Goal: Information Seeking & Learning: Learn about a topic

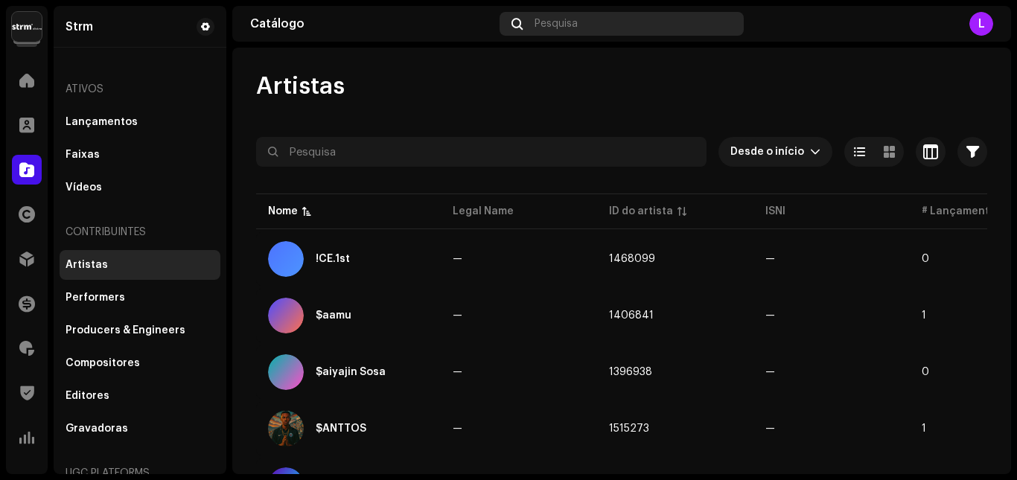
click at [572, 32] on div "Pesquisa" at bounding box center [620, 24] width 243 height 24
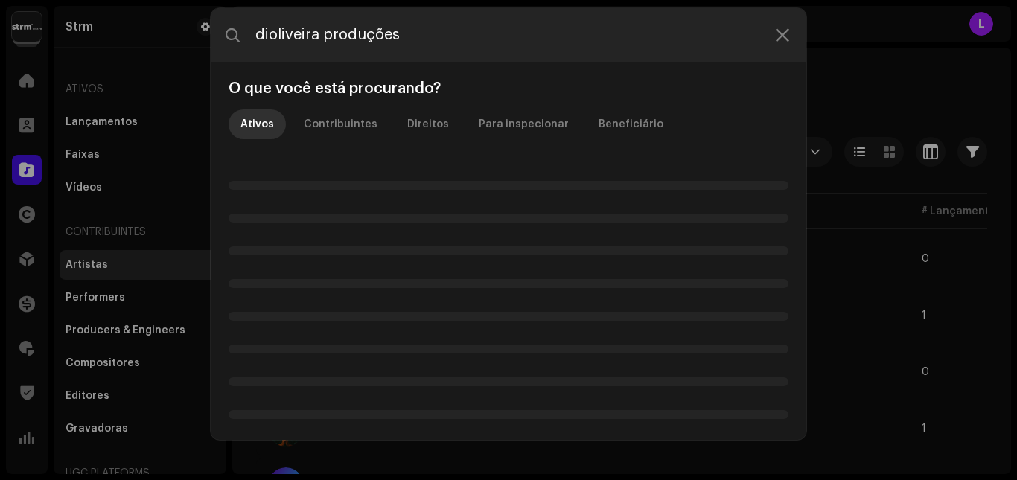
type input "dioliveira produções"
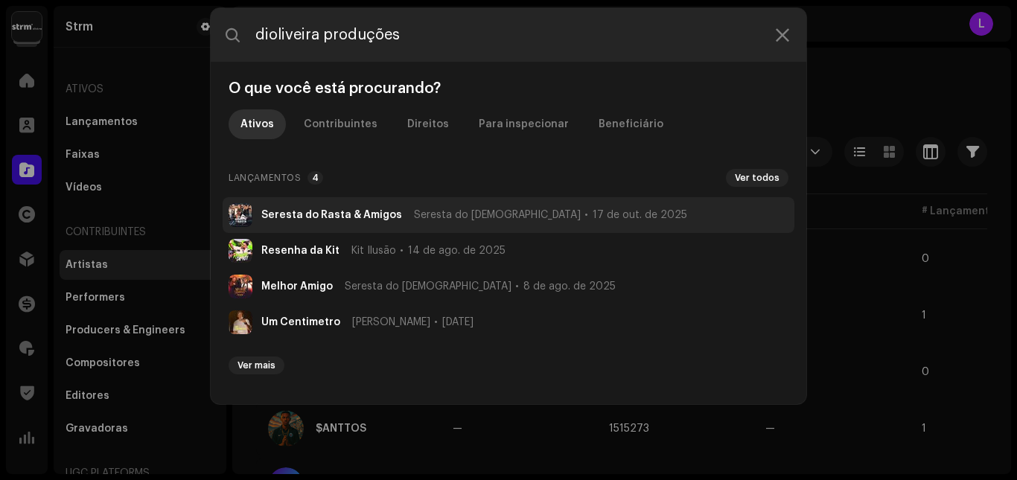
click at [433, 211] on span "Seresta do Rasta" at bounding box center [497, 215] width 167 height 12
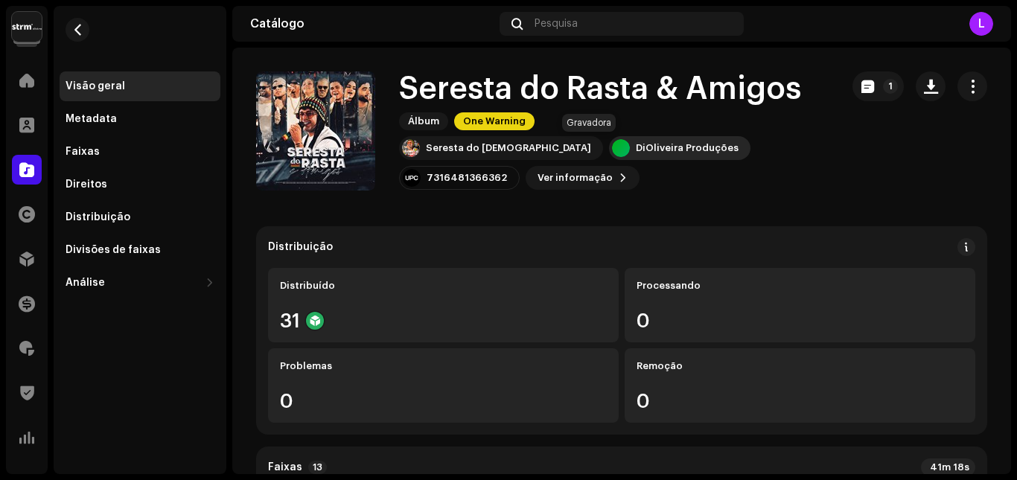
click at [636, 147] on div "DiOliveira Produções" at bounding box center [687, 148] width 103 height 12
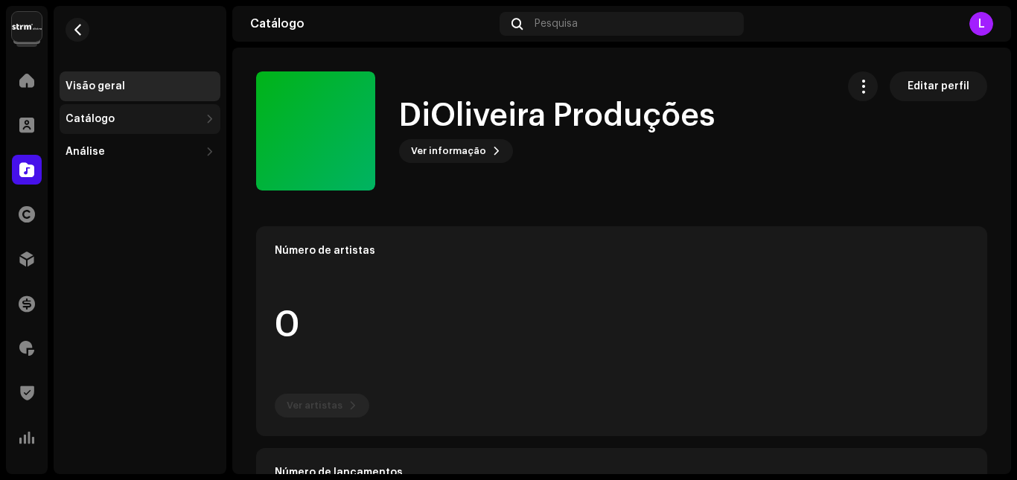
click at [123, 121] on div "Catálogo" at bounding box center [132, 119] width 134 height 12
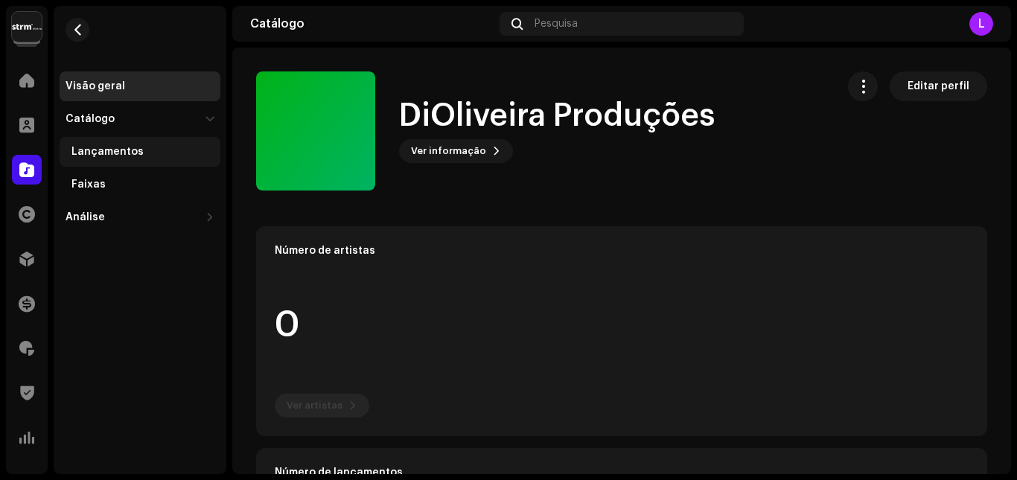
click at [129, 151] on div "Lançamentos" at bounding box center [107, 152] width 72 height 12
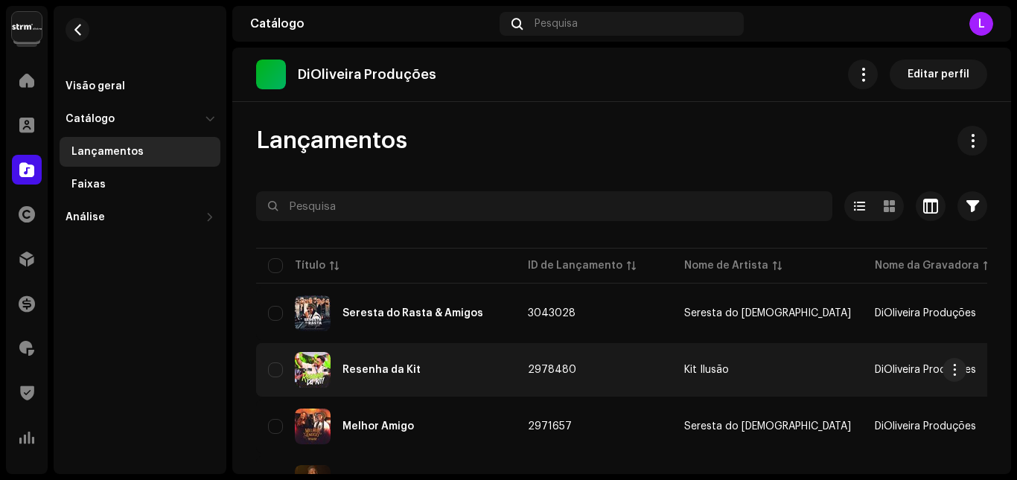
scroll to position [149, 0]
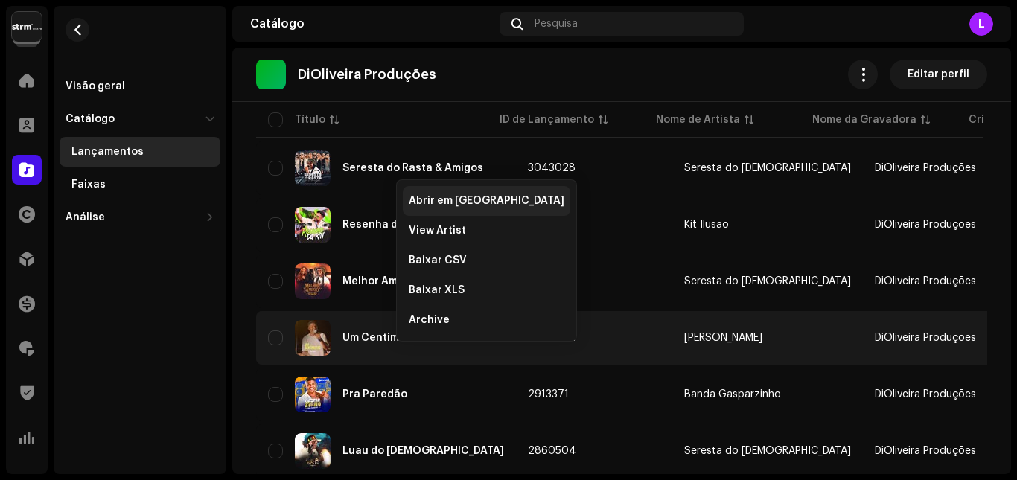
click at [489, 193] on div "Abrir em nova aba" at bounding box center [486, 201] width 167 height 30
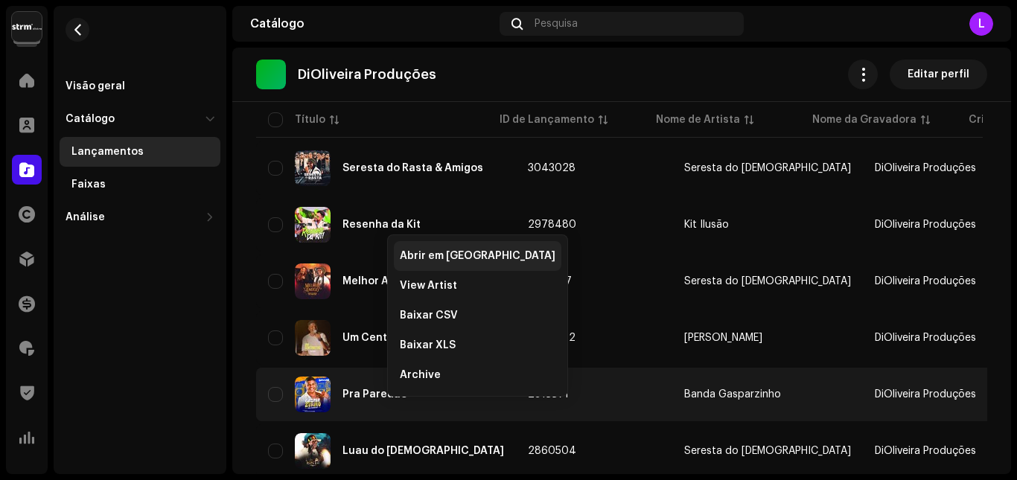
click at [479, 260] on span "Abrir em nova aba" at bounding box center [478, 256] width 156 height 12
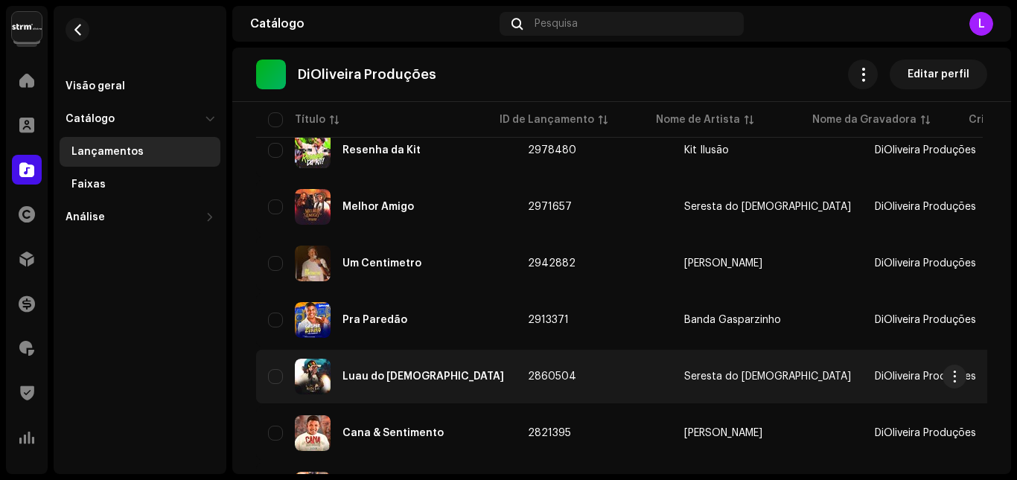
scroll to position [298, 0]
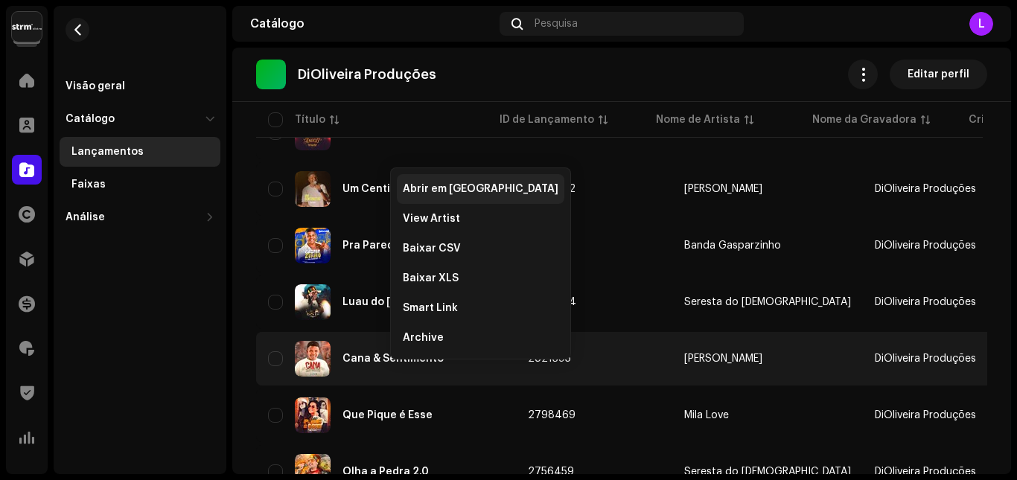
click at [490, 185] on span "Abrir em nova aba" at bounding box center [481, 189] width 156 height 12
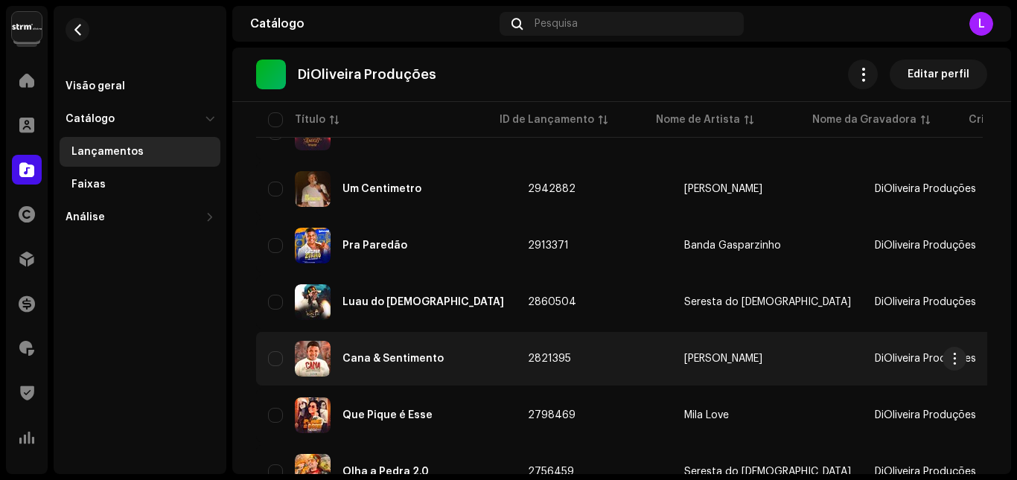
scroll to position [372, 0]
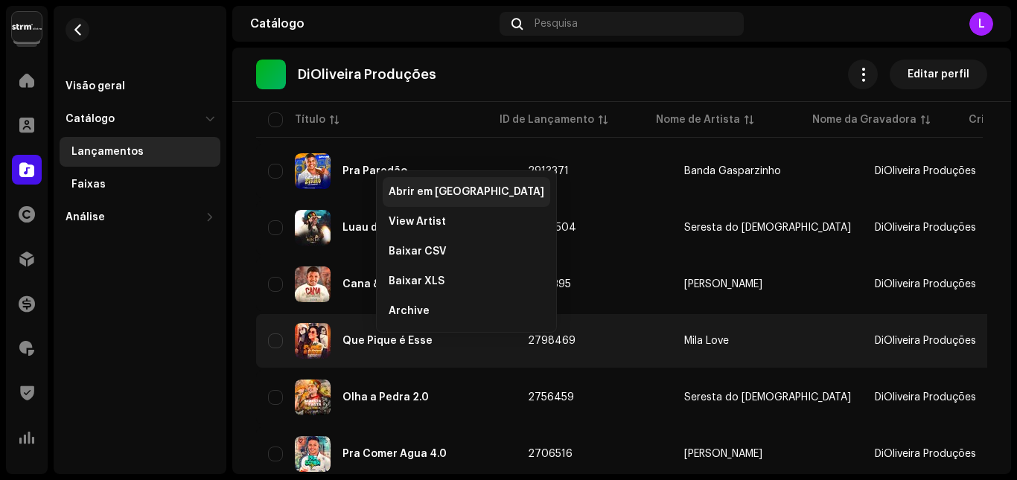
click at [448, 193] on span "Abrir em nova aba" at bounding box center [466, 192] width 156 height 12
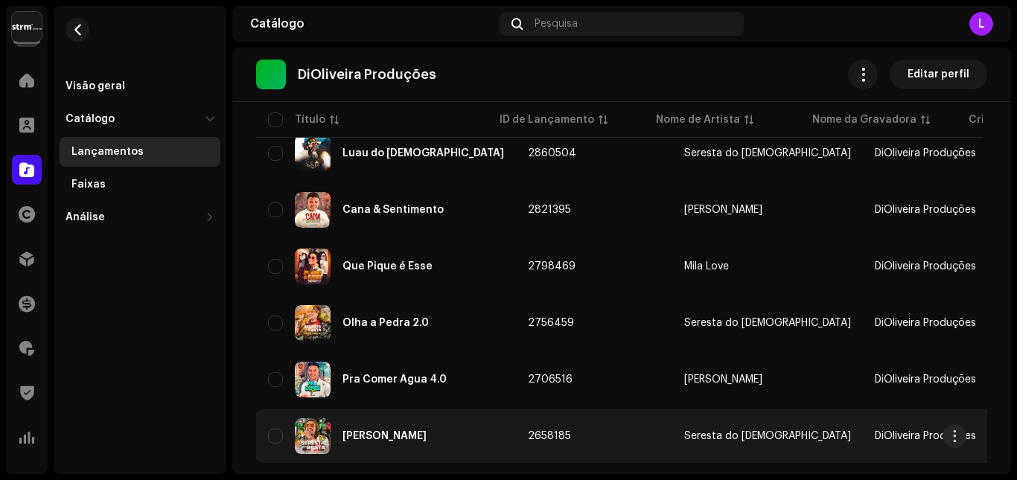
scroll to position [521, 0]
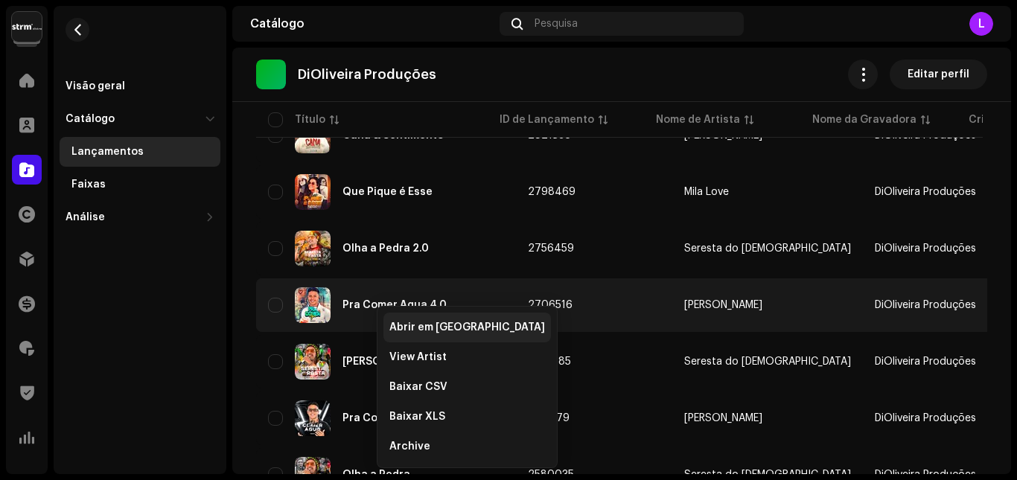
click at [398, 326] on span "Abrir em nova aba" at bounding box center [467, 328] width 156 height 12
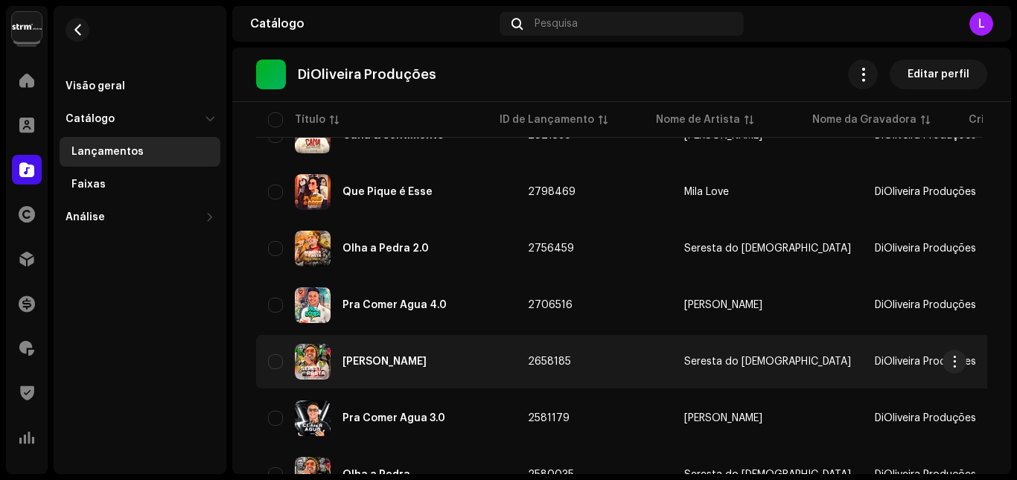
scroll to position [595, 0]
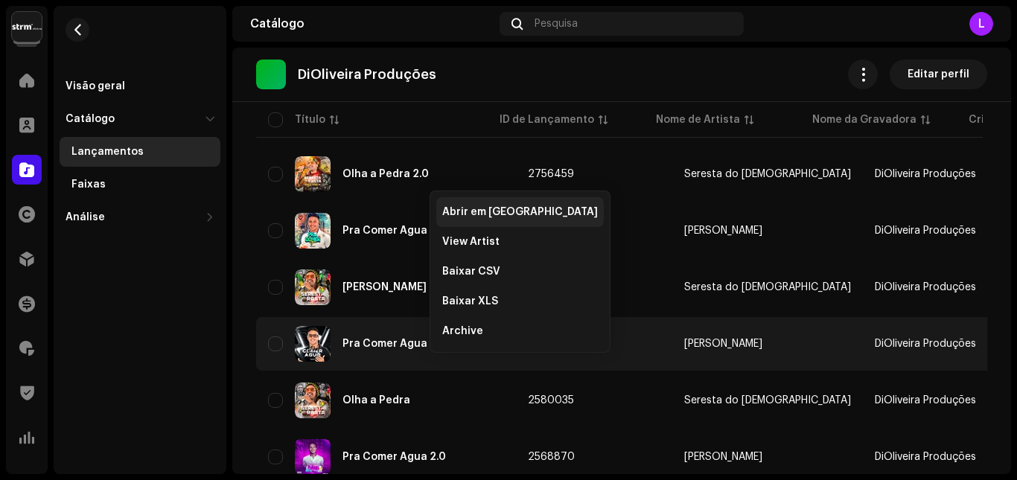
click at [484, 214] on span "Abrir em nova aba" at bounding box center [520, 212] width 156 height 12
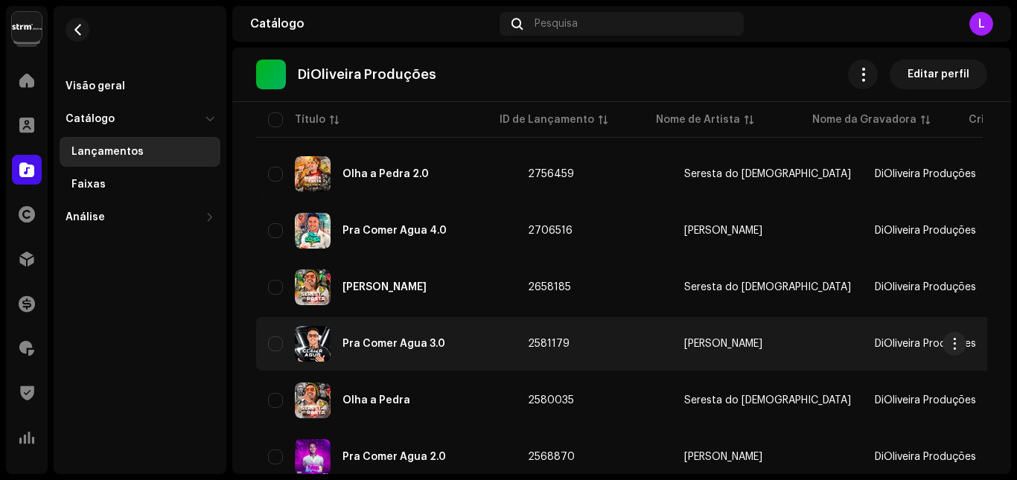
scroll to position [670, 0]
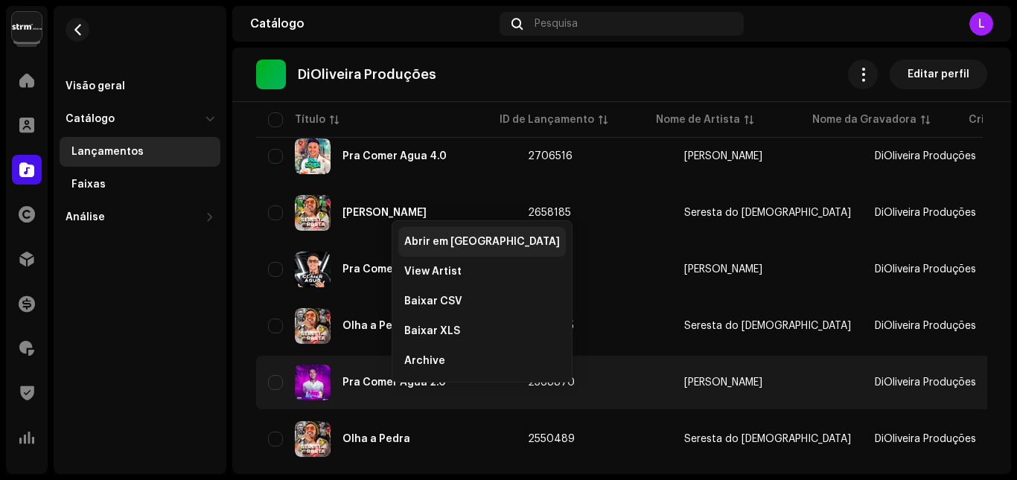
click at [476, 237] on span "Abrir em nova aba" at bounding box center [482, 242] width 156 height 12
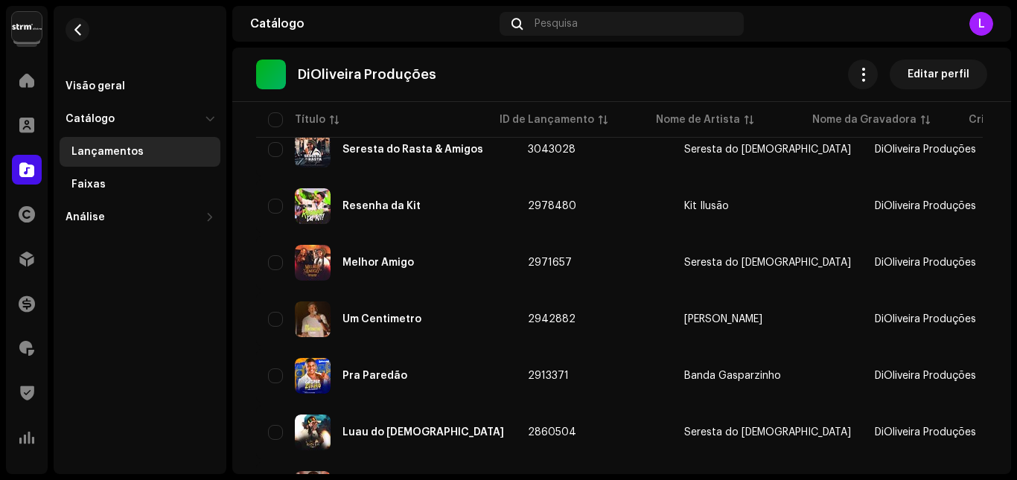
scroll to position [0, 0]
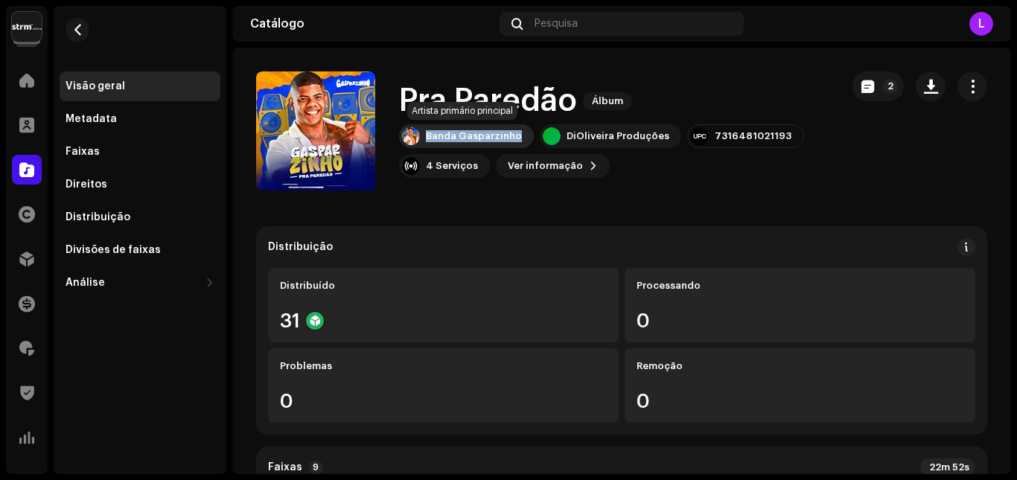
drag, startPoint x: 426, startPoint y: 136, endPoint x: 517, endPoint y: 138, distance: 90.8
click at [517, 138] on div "Banda Gasparzinho" at bounding box center [466, 136] width 135 height 24
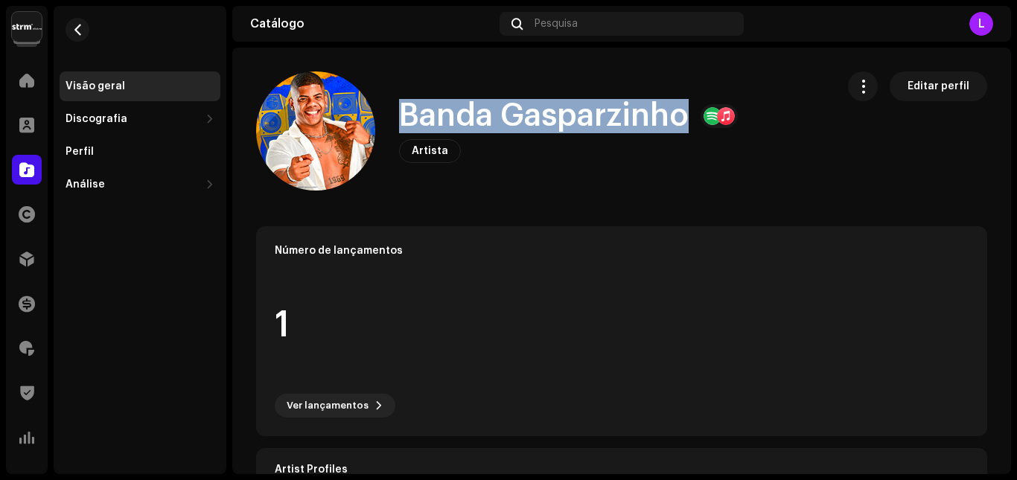
drag, startPoint x: 404, startPoint y: 114, endPoint x: 684, endPoint y: 129, distance: 280.2
click at [684, 129] on h1 "Banda Gasparzinho" at bounding box center [544, 116] width 290 height 34
copy h1 "Banda Gasparzinho"
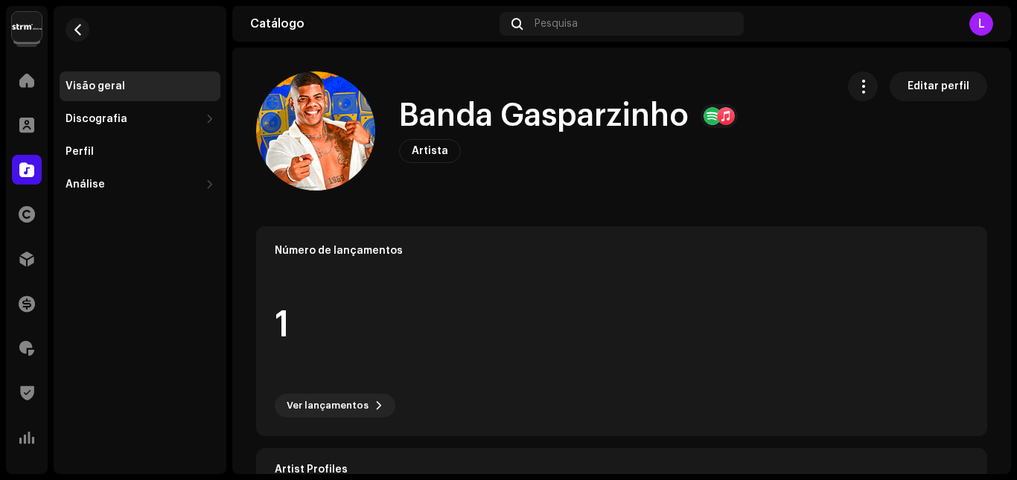
drag, startPoint x: 717, startPoint y: 184, endPoint x: 706, endPoint y: 182, distance: 10.5
click at [717, 184] on div "Banda Gasparzinho Artista Editar perfil" at bounding box center [540, 130] width 568 height 119
click at [82, 29] on span "button" at bounding box center [77, 30] width 11 height 12
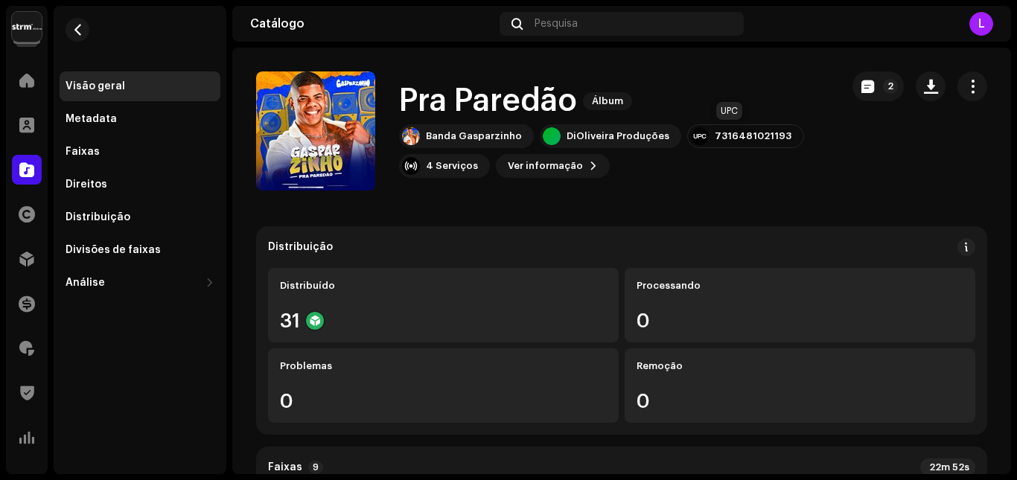
click at [740, 133] on div "7316481021193" at bounding box center [752, 136] width 77 height 12
copy div "7316481021193"
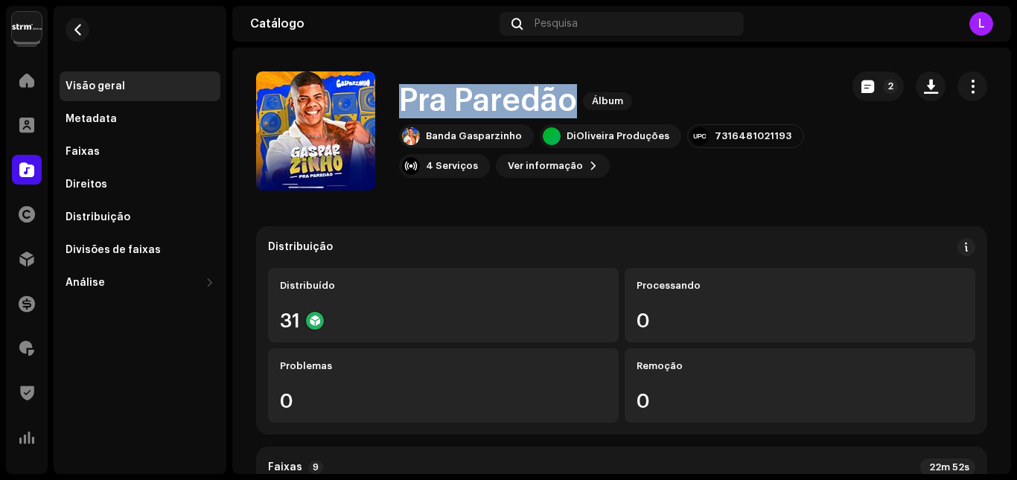
drag, startPoint x: 403, startPoint y: 102, endPoint x: 572, endPoint y: 106, distance: 169.0
click at [572, 106] on h1 "Pra Paredão" at bounding box center [488, 101] width 178 height 34
copy h1 "Pra Paredão"
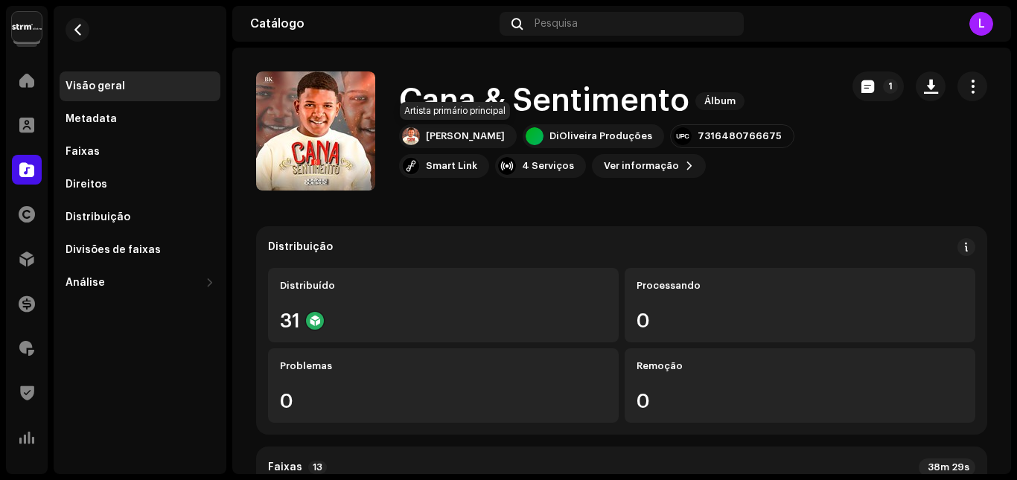
drag, startPoint x: 447, startPoint y: 135, endPoint x: 420, endPoint y: 205, distance: 74.0
click at [714, 134] on div "7316480766675" at bounding box center [739, 136] width 84 height 12
copy div "7316480766675"
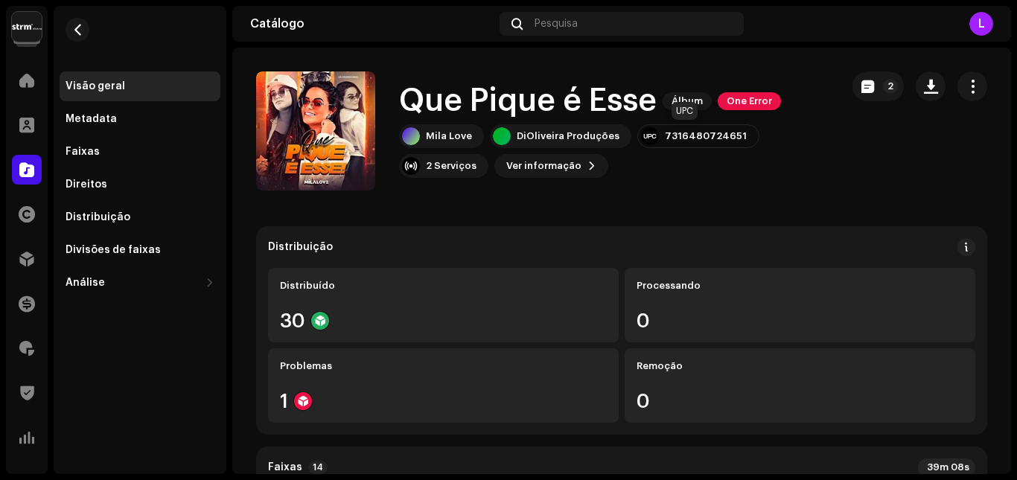
click at [704, 133] on div "7316480724651" at bounding box center [706, 136] width 82 height 12
click at [703, 133] on div "7316480724651" at bounding box center [706, 136] width 82 height 12
copy div "7316480724651"
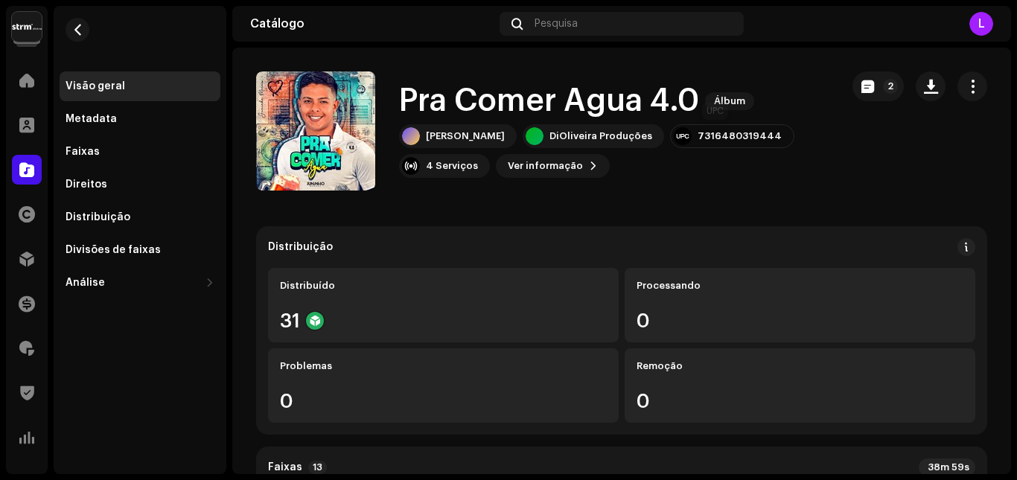
click at [729, 139] on div "7316480319444" at bounding box center [739, 136] width 84 height 12
copy div "7316480319444"
